Goal: Information Seeking & Learning: Check status

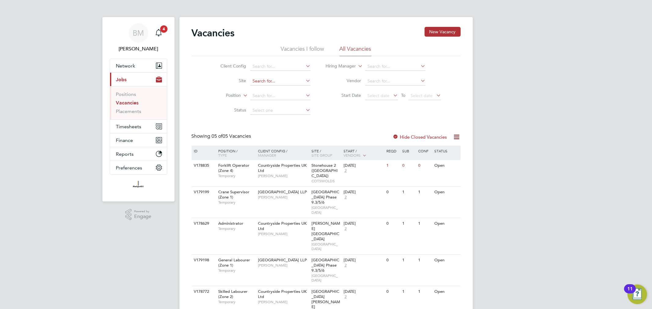
click at [285, 81] on input at bounding box center [280, 81] width 60 height 9
type input "s"
click at [131, 111] on link "Placements" at bounding box center [128, 111] width 25 height 6
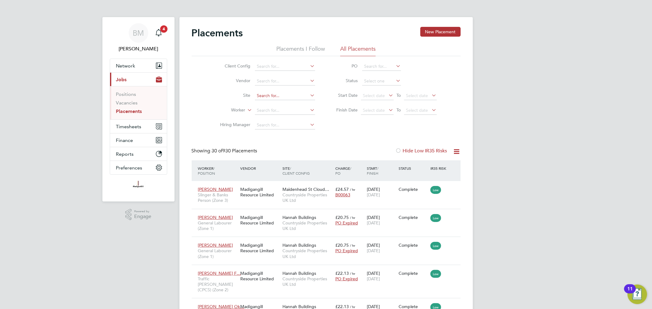
click at [270, 95] on input at bounding box center [285, 96] width 60 height 9
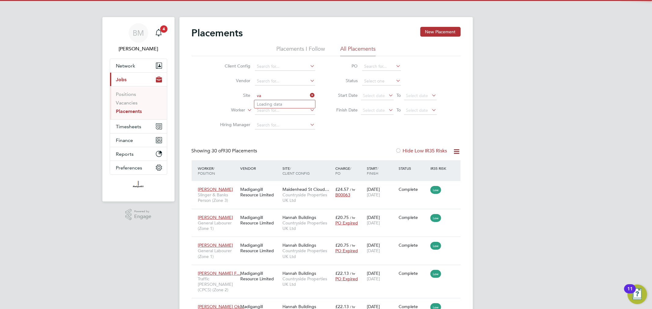
type input "v"
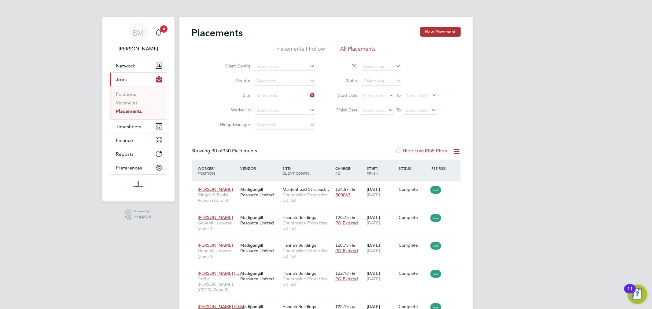
click at [134, 141] on button "Finance" at bounding box center [138, 140] width 57 height 13
click at [119, 142] on span "Finance" at bounding box center [124, 141] width 17 height 6
click at [135, 126] on li "Invoices & Credit Notes" at bounding box center [139, 126] width 46 height 15
click at [135, 123] on link "Invoices & Credit Notes" at bounding box center [135, 125] width 38 height 12
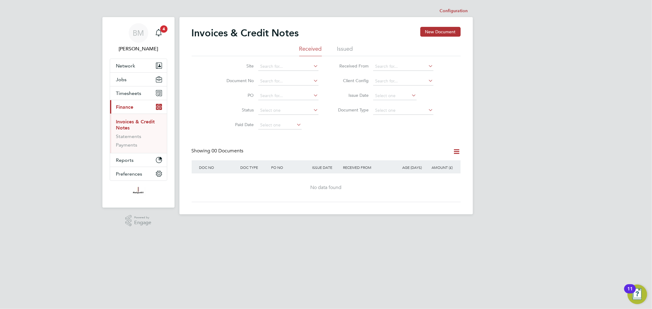
click at [343, 48] on li "Issued" at bounding box center [345, 50] width 16 height 11
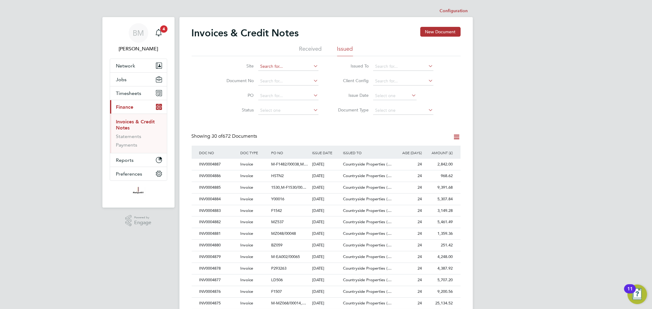
click at [273, 66] on input at bounding box center [288, 66] width 60 height 9
type input "v"
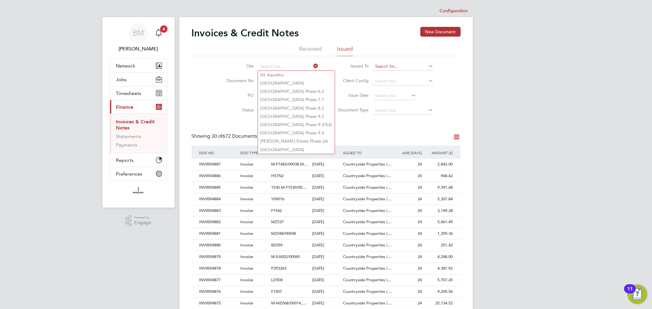
click at [396, 67] on input at bounding box center [403, 66] width 60 height 9
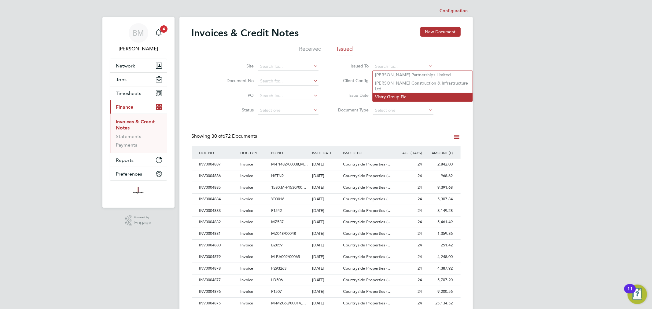
click at [381, 93] on li "Vistry Group Plc" at bounding box center [423, 97] width 100 height 8
type input "Vistry Group Plc"
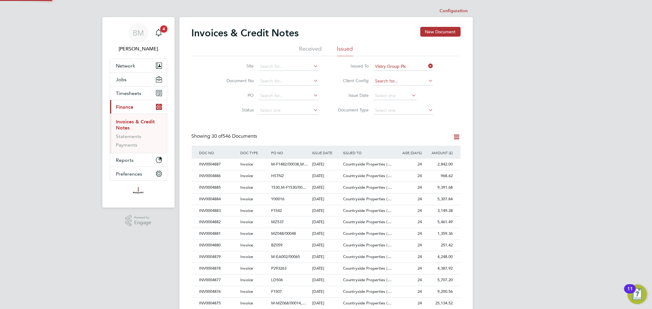
click at [404, 79] on input at bounding box center [403, 81] width 60 height 9
click at [446, 79] on div "Site Document No PO Status Paid Date Issued To Vistry Group Plc Received From C…" at bounding box center [326, 87] width 269 height 62
click at [112, 79] on button "Jobs" at bounding box center [138, 79] width 57 height 13
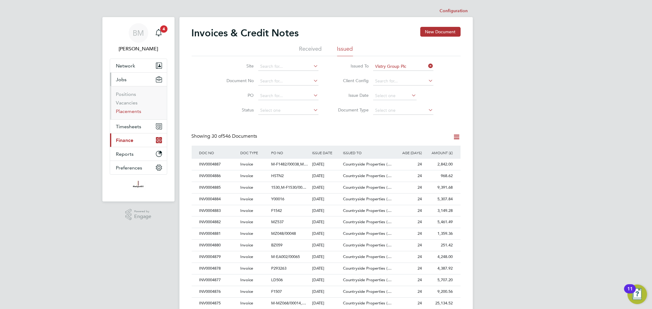
click at [131, 112] on link "Placements" at bounding box center [128, 111] width 25 height 6
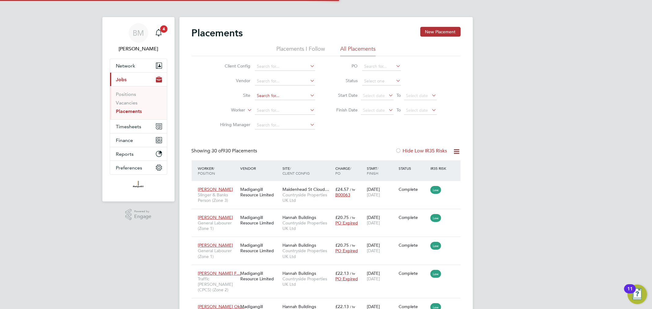
click at [262, 94] on input at bounding box center [285, 96] width 60 height 9
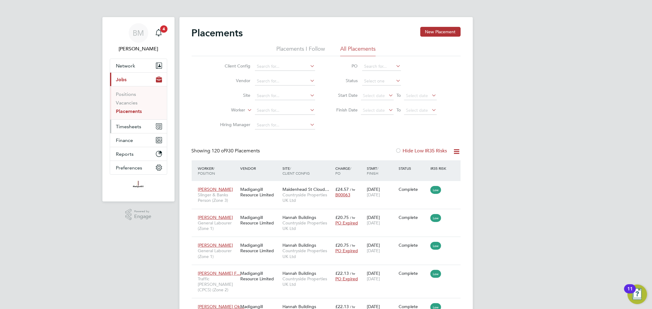
drag, startPoint x: 141, startPoint y: 217, endPoint x: 163, endPoint y: 128, distance: 91.6
click at [277, 112] on input at bounding box center [285, 110] width 60 height 9
click at [265, 112] on input at bounding box center [285, 110] width 60 height 9
type input "rumens"
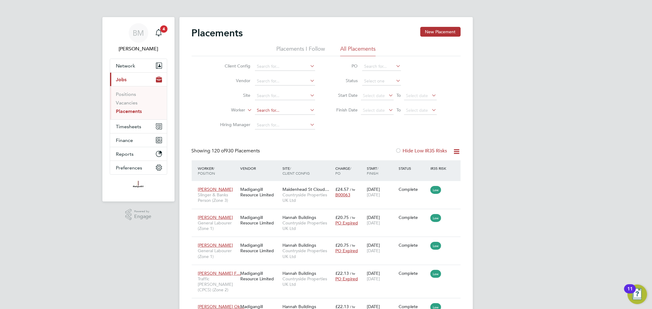
click at [282, 107] on input at bounding box center [285, 110] width 60 height 9
click at [283, 118] on li "[PERSON_NAME] ns" at bounding box center [284, 119] width 61 height 8
type input "[PERSON_NAME]"
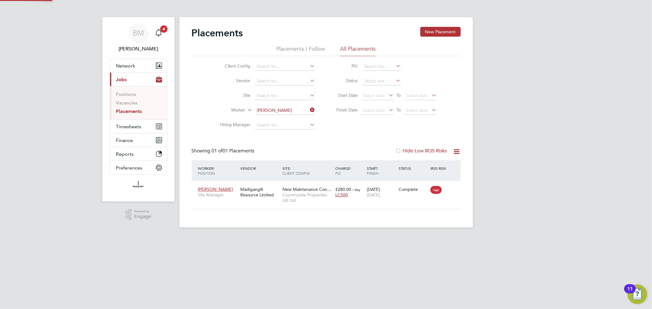
scroll to position [6, 29]
click at [311, 195] on span "Countryside Properties UK Ltd" at bounding box center [307, 197] width 50 height 11
click at [162, 33] on icon "Main navigation" at bounding box center [158, 32] width 7 height 7
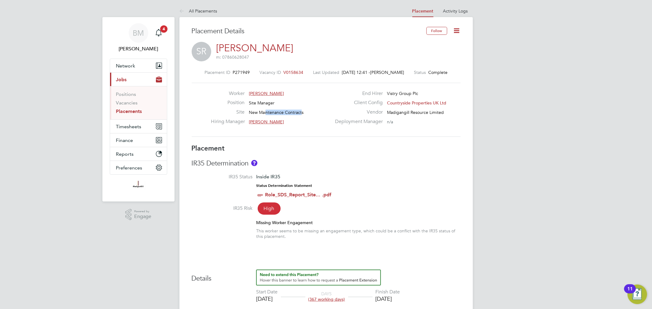
drag, startPoint x: 301, startPoint y: 114, endPoint x: 266, endPoint y: 112, distance: 34.3
click at [266, 112] on span "New Maintenance Contracts" at bounding box center [276, 113] width 55 height 6
